Goal: Transaction & Acquisition: Purchase product/service

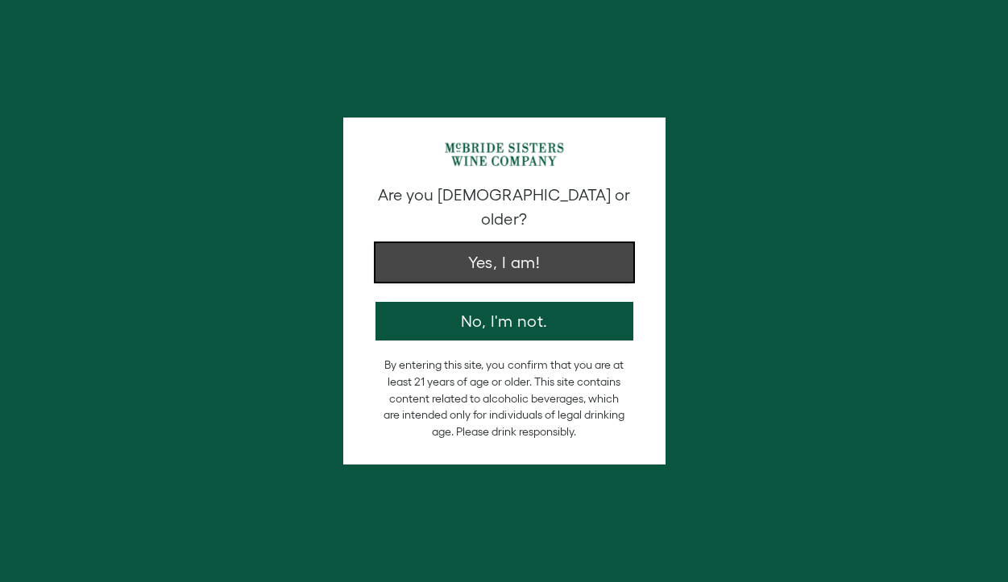
click at [521, 247] on button "Yes, I am!" at bounding box center [504, 262] width 258 height 39
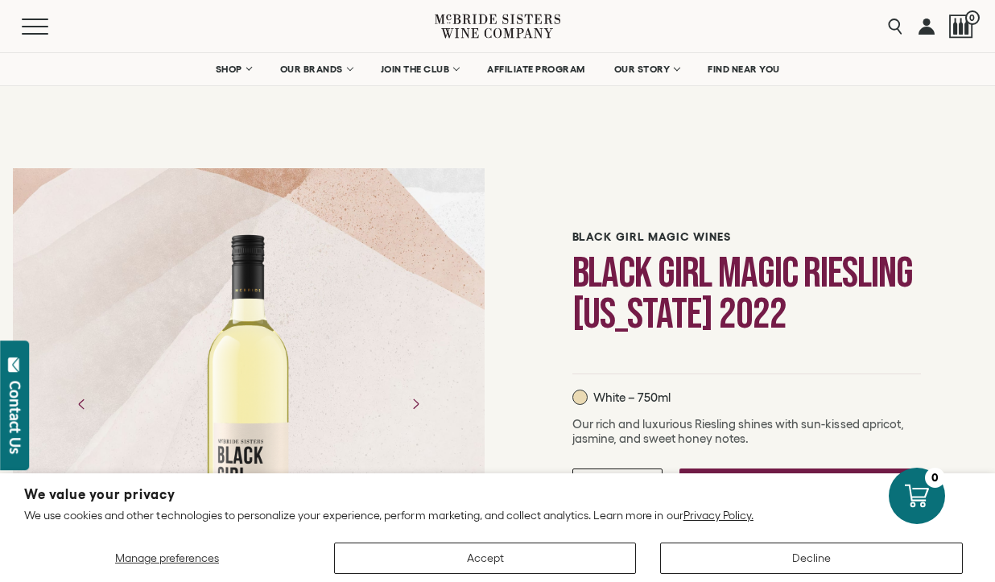
scroll to position [81, 0]
